Goal: Use online tool/utility

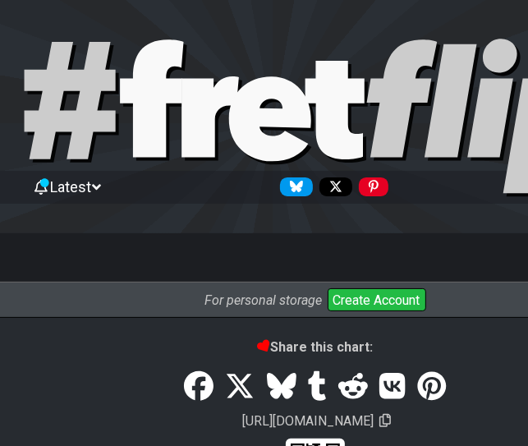
select select "C"
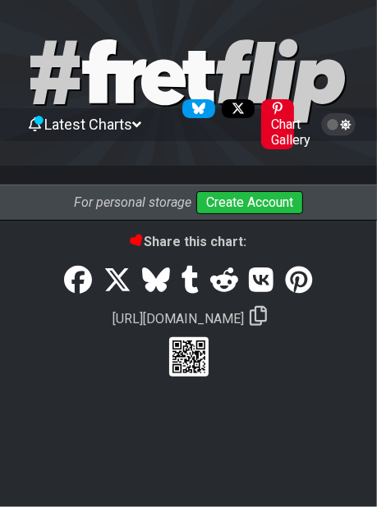
select select "C"
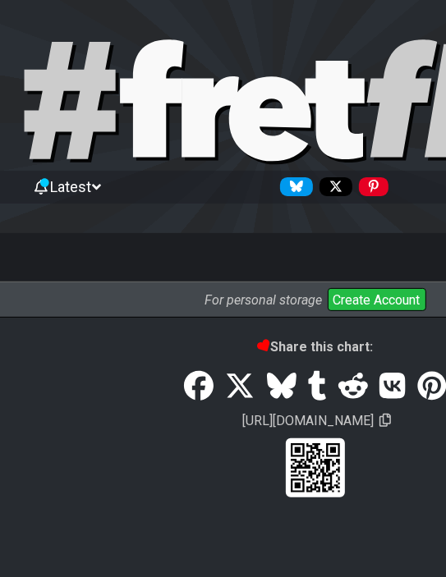
select select "C"
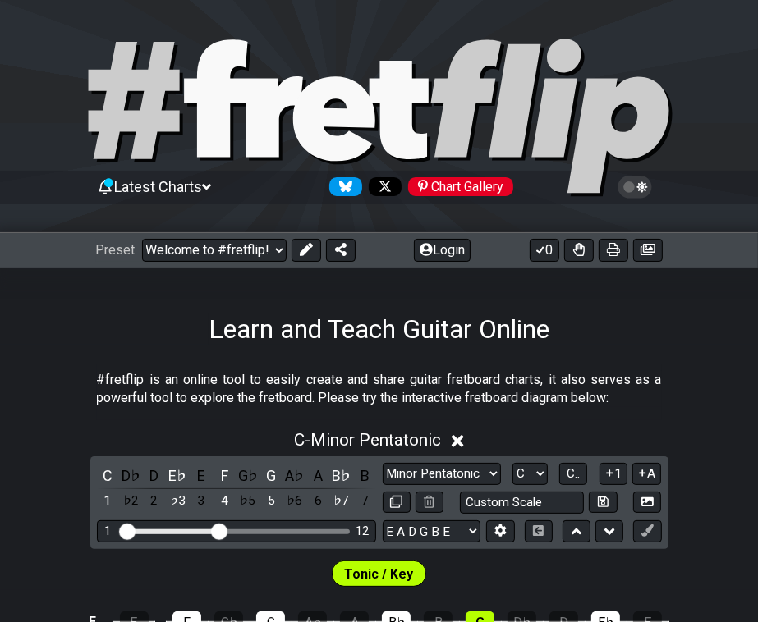
click at [314, 85] on icon at bounding box center [485, 97] width 110 height 117
click at [314, 282] on div "Learn and Teach Guitar Online" at bounding box center [379, 306] width 758 height 77
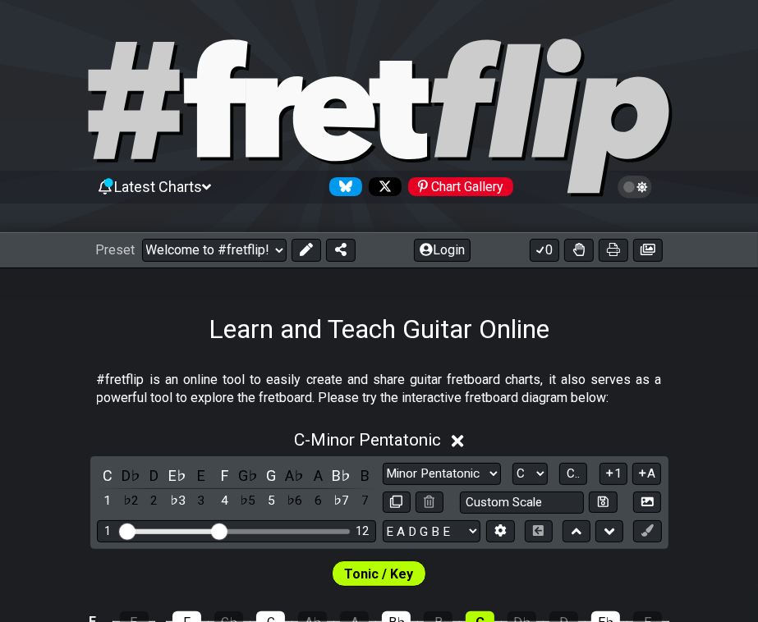
click at [314, 282] on div "Learn and Teach Guitar Online" at bounding box center [379, 306] width 758 height 77
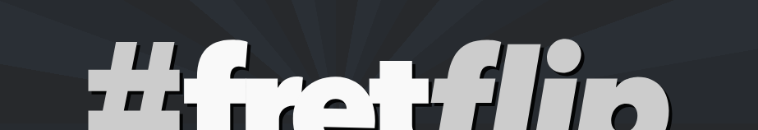
click at [314, 23] on div "Latest Charts Chart Gallery" at bounding box center [379, 116] width 758 height 233
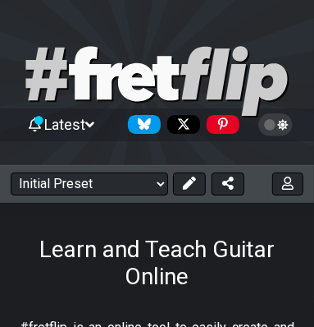
scroll to position [328, 0]
